Goal: Answer question/provide support

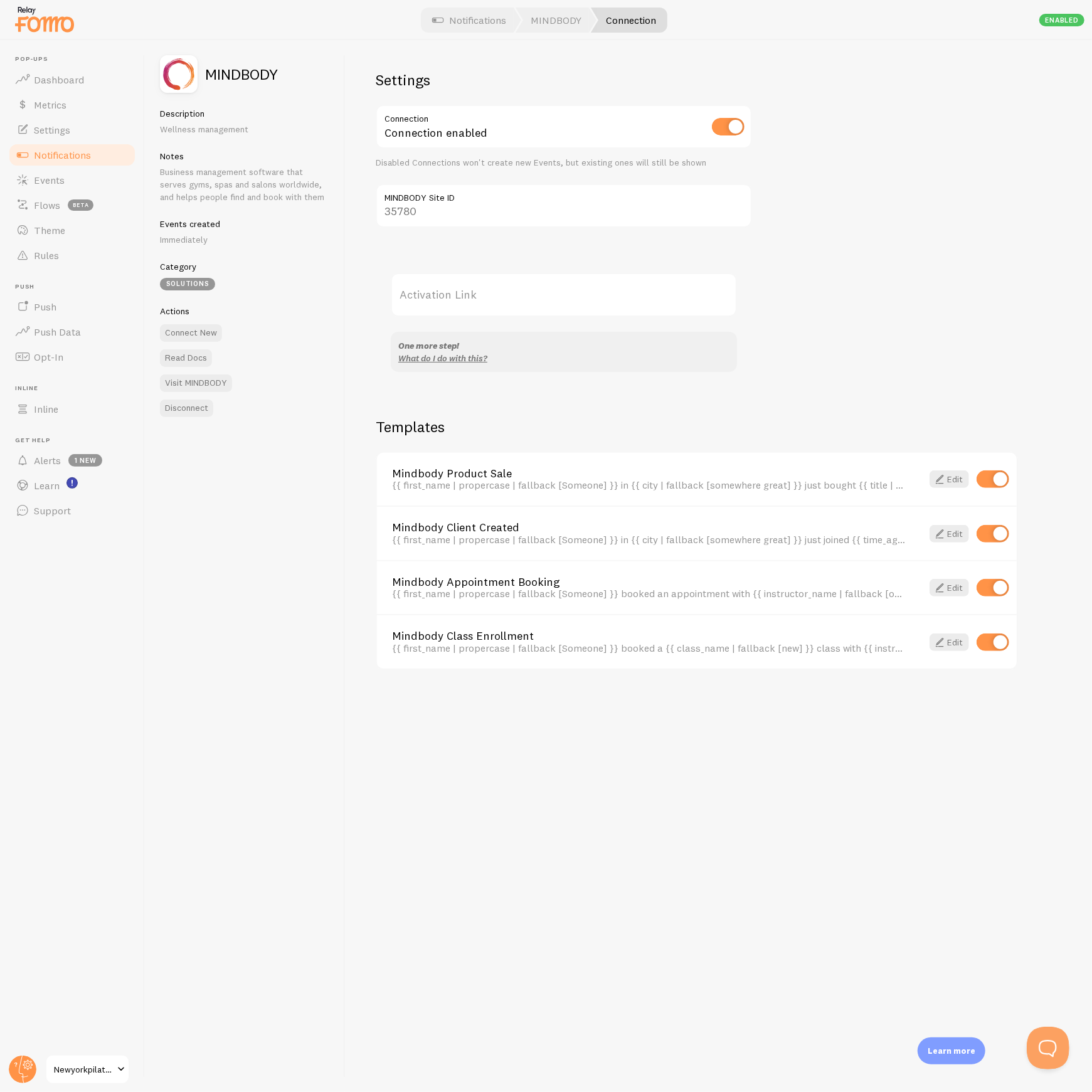
click at [1057, 1036] on button "Open Beacon popover" at bounding box center [1044, 1044] width 37 height 37
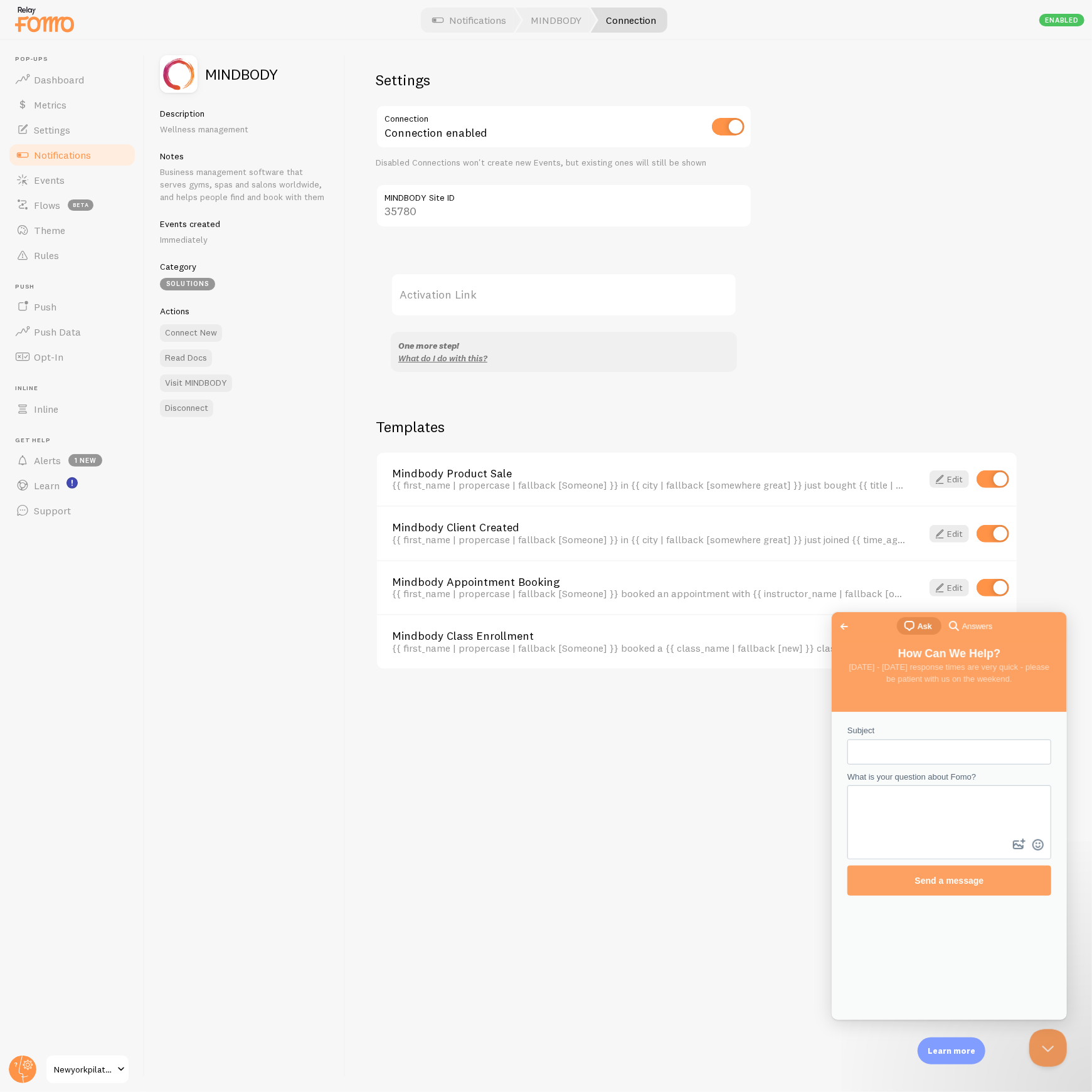
click at [848, 626] on span "Go back" at bounding box center [843, 626] width 15 height 15
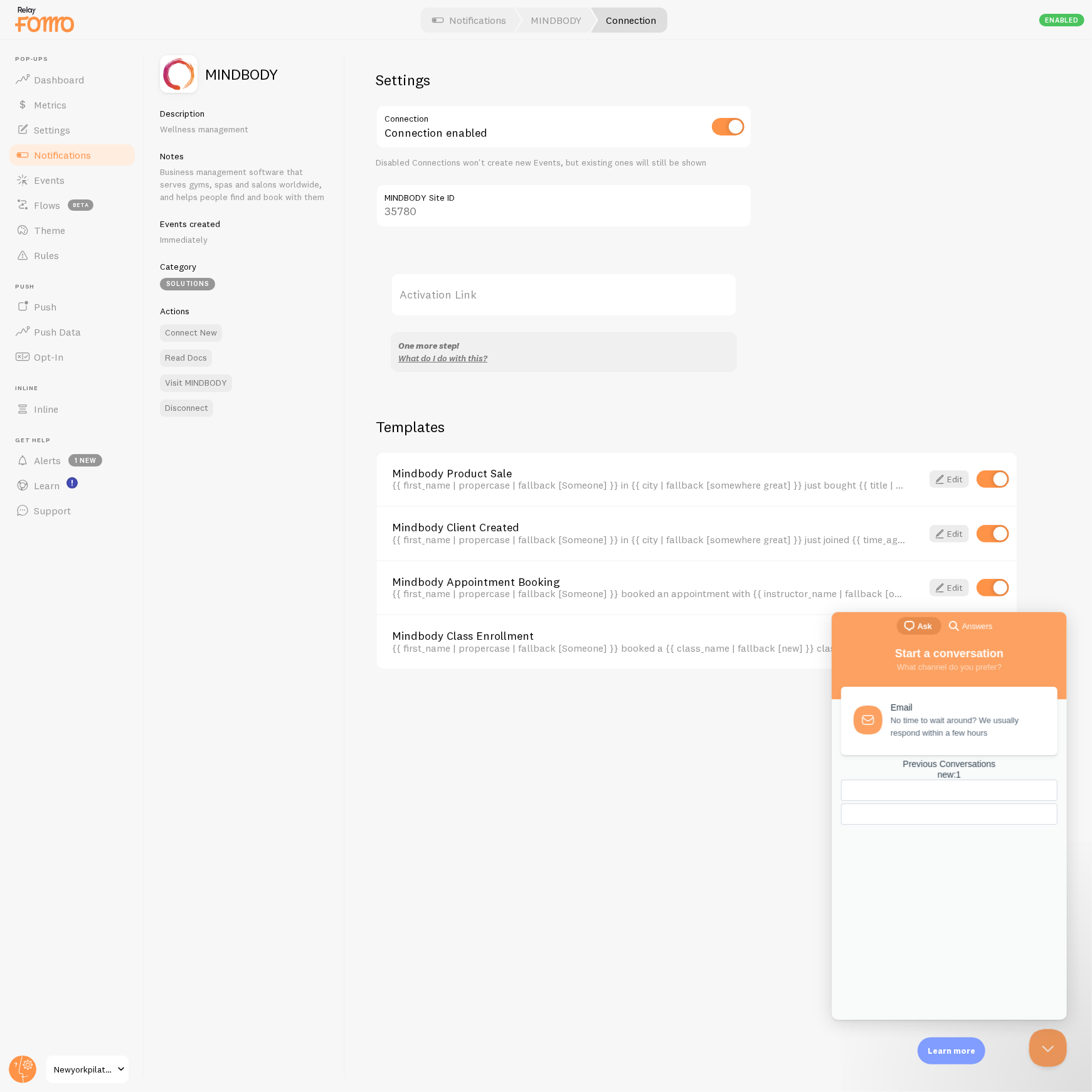
click at [936, 779] on div "Previous Conversations new : 1" at bounding box center [948, 768] width 216 height 21
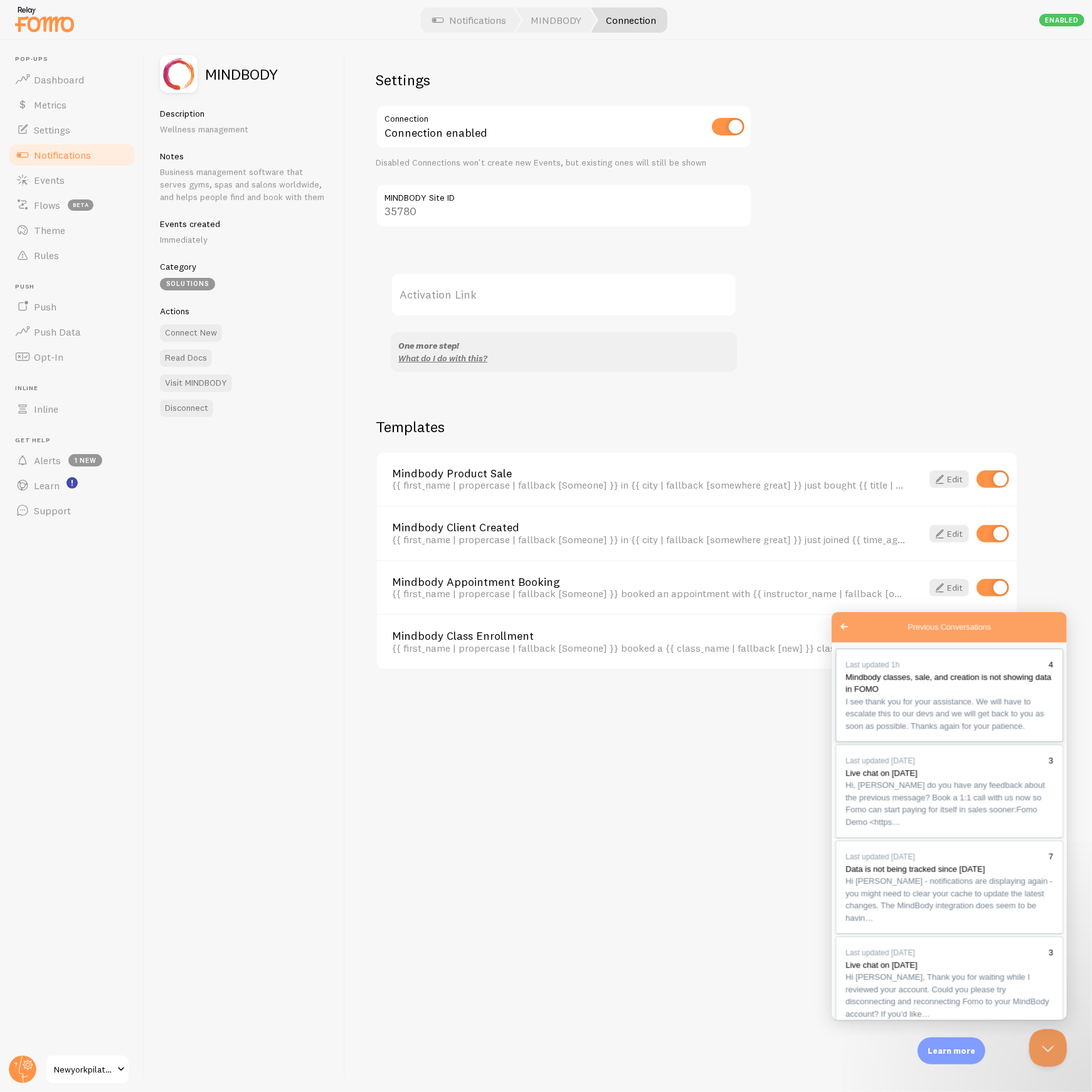
click at [973, 731] on div "Previous Conversations" at bounding box center [948, 731] width 207 height 0
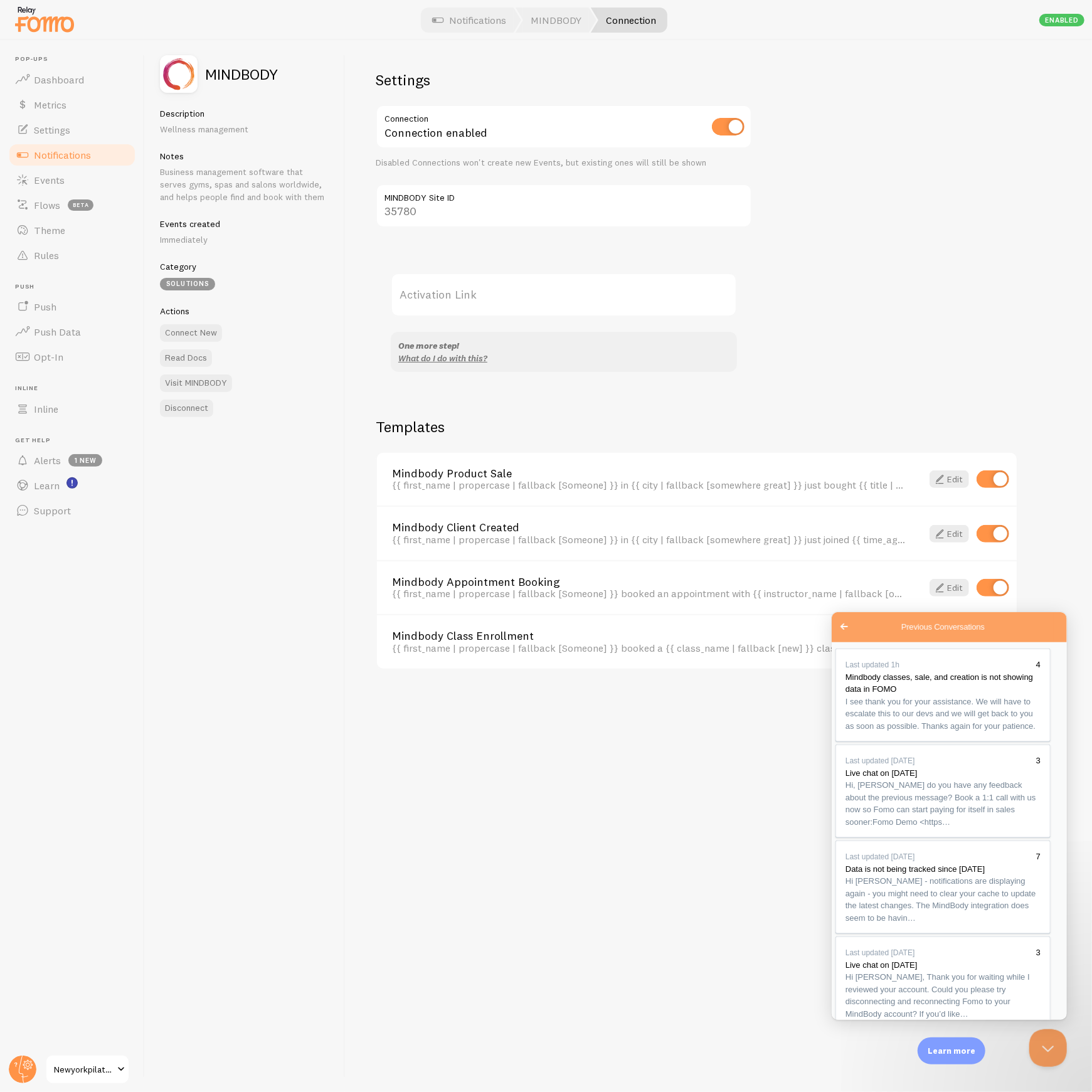
drag, startPoint x: 988, startPoint y: 773, endPoint x: 981, endPoint y: 790, distance: 18.4
click at [569, 879] on div "Settings Connection Connection enabled Disabled Connections won't create new Ev…" at bounding box center [718, 566] width 746 height 1051
